Goal: Task Accomplishment & Management: Use online tool/utility

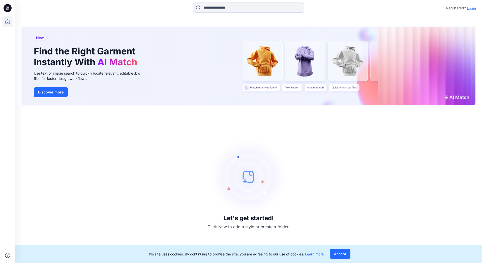
click at [247, 187] on img at bounding box center [249, 177] width 76 height 76
click at [347, 256] on button "Accept" at bounding box center [340, 254] width 21 height 10
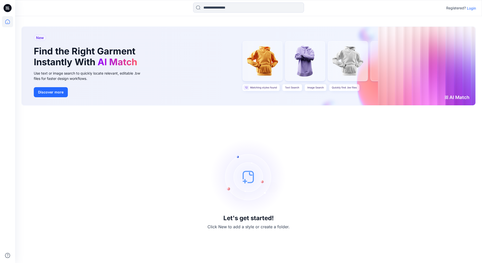
click at [247, 215] on img at bounding box center [249, 177] width 76 height 76
click at [242, 166] on img at bounding box center [249, 177] width 76 height 76
click at [249, 169] on img at bounding box center [249, 177] width 76 height 76
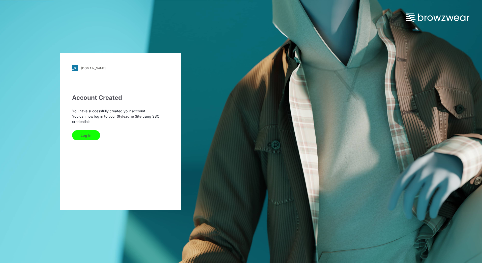
click at [90, 135] on button "Log In" at bounding box center [86, 135] width 28 height 10
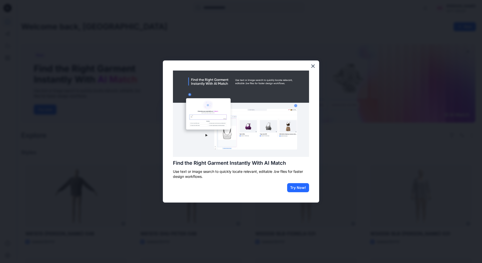
click at [296, 188] on button "Try Now!" at bounding box center [298, 187] width 22 height 9
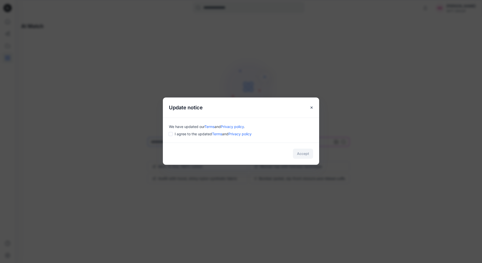
click at [171, 136] on div "I agree to the updated Terms and Privacy policy" at bounding box center [241, 133] width 144 height 5
click at [304, 155] on button "Accept" at bounding box center [303, 154] width 20 height 10
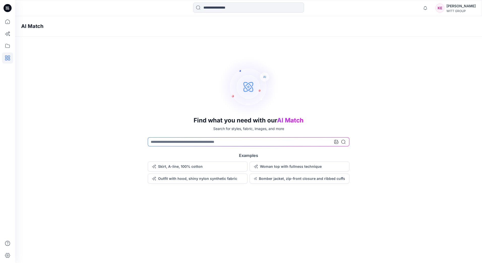
drag, startPoint x: 402, startPoint y: 0, endPoint x: 409, endPoint y: 179, distance: 179.5
click at [409, 180] on div "Find what you need with our AI Match Search for styles, fabric, images, and mor…" at bounding box center [248, 119] width 467 height 127
